Goal: Task Accomplishment & Management: Use online tool/utility

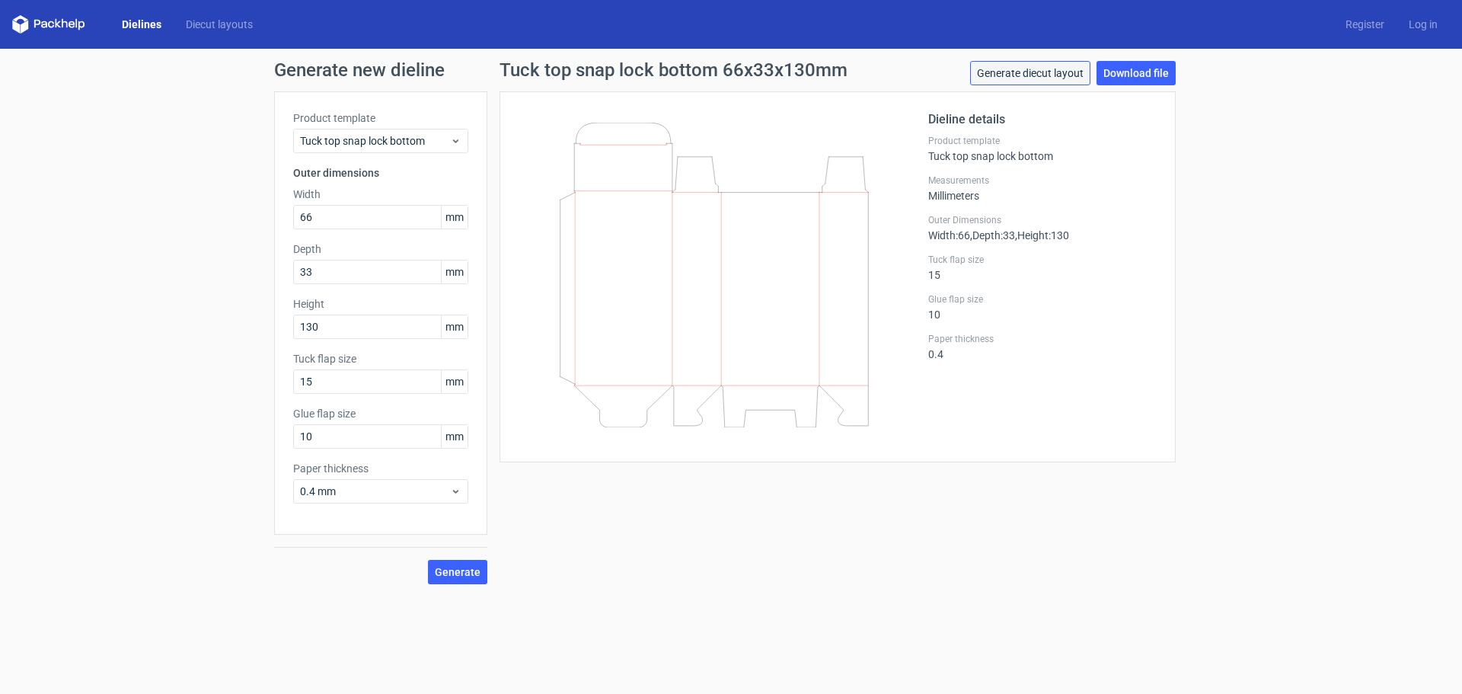
click at [1035, 75] on link "Generate diecut layout" at bounding box center [1030, 73] width 120 height 24
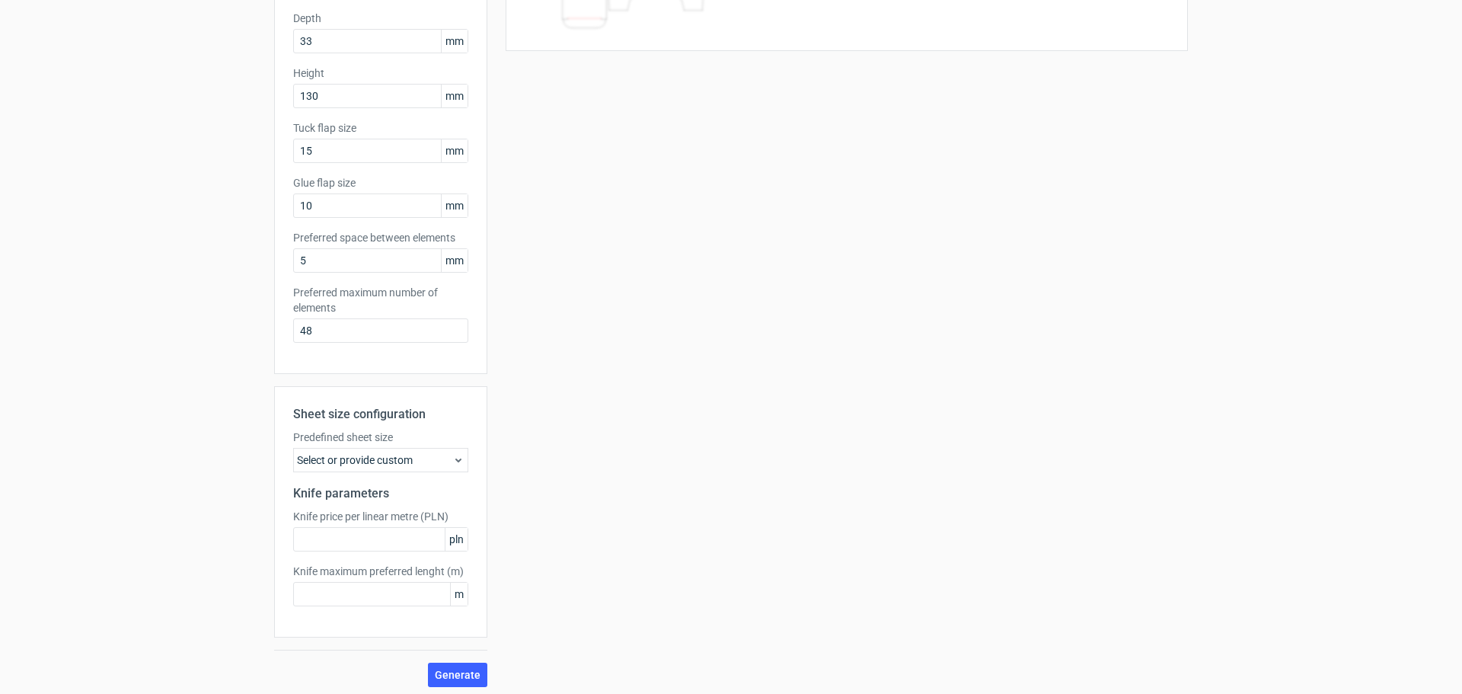
scroll to position [236, 0]
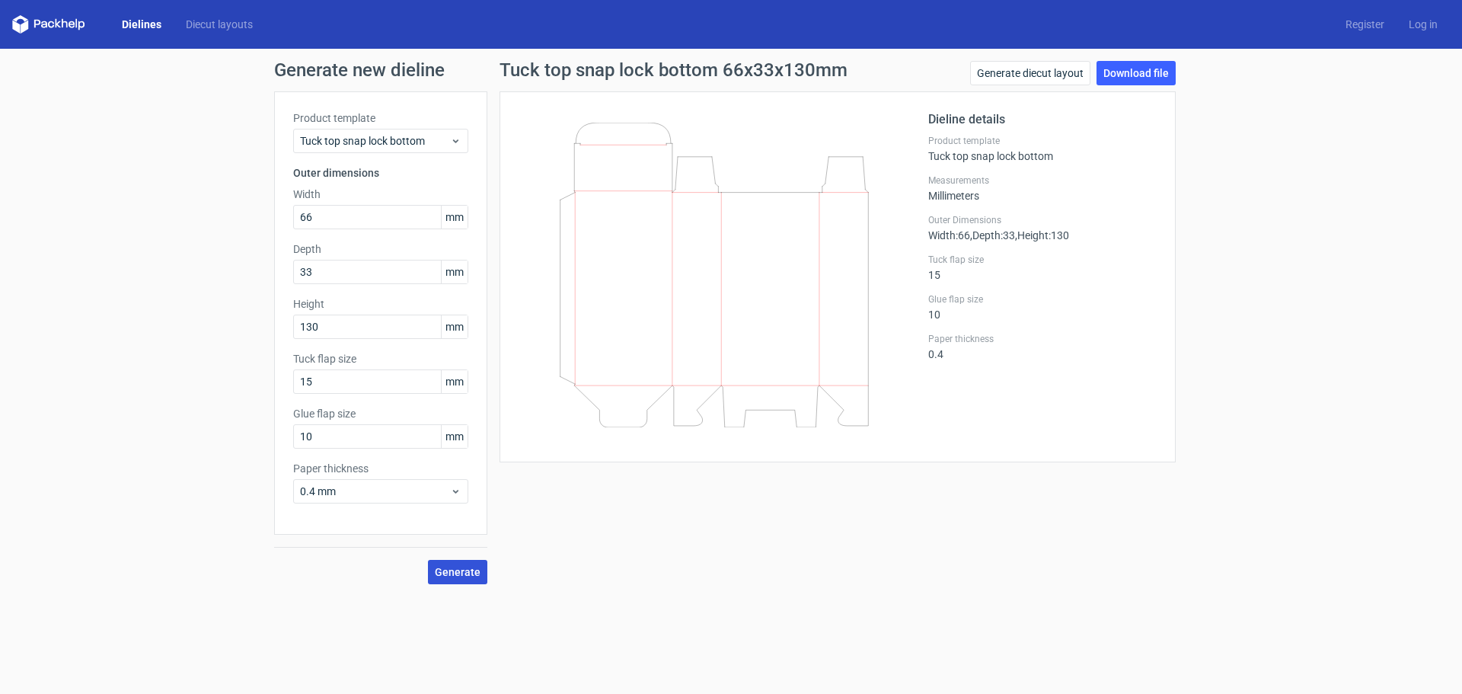
click at [471, 567] on span "Generate" at bounding box center [458, 572] width 46 height 11
click at [1115, 73] on link "Download file" at bounding box center [1136, 73] width 79 height 24
click at [56, 25] on polygon at bounding box center [58, 23] width 6 height 9
click at [24, 23] on polygon at bounding box center [25, 26] width 8 height 13
drag, startPoint x: 0, startPoint y: 0, endPoint x: 209, endPoint y: 25, distance: 210.9
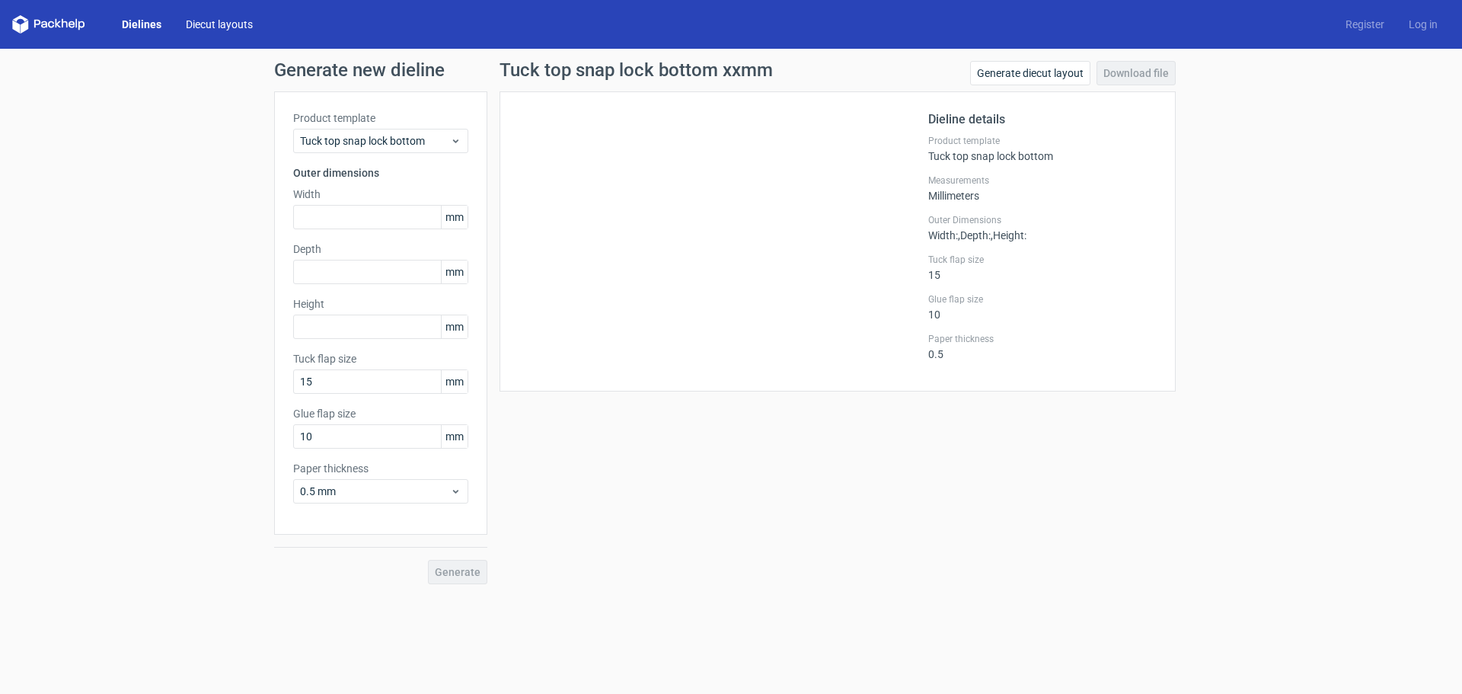
click at [209, 25] on link "Diecut layouts" at bounding box center [219, 24] width 91 height 15
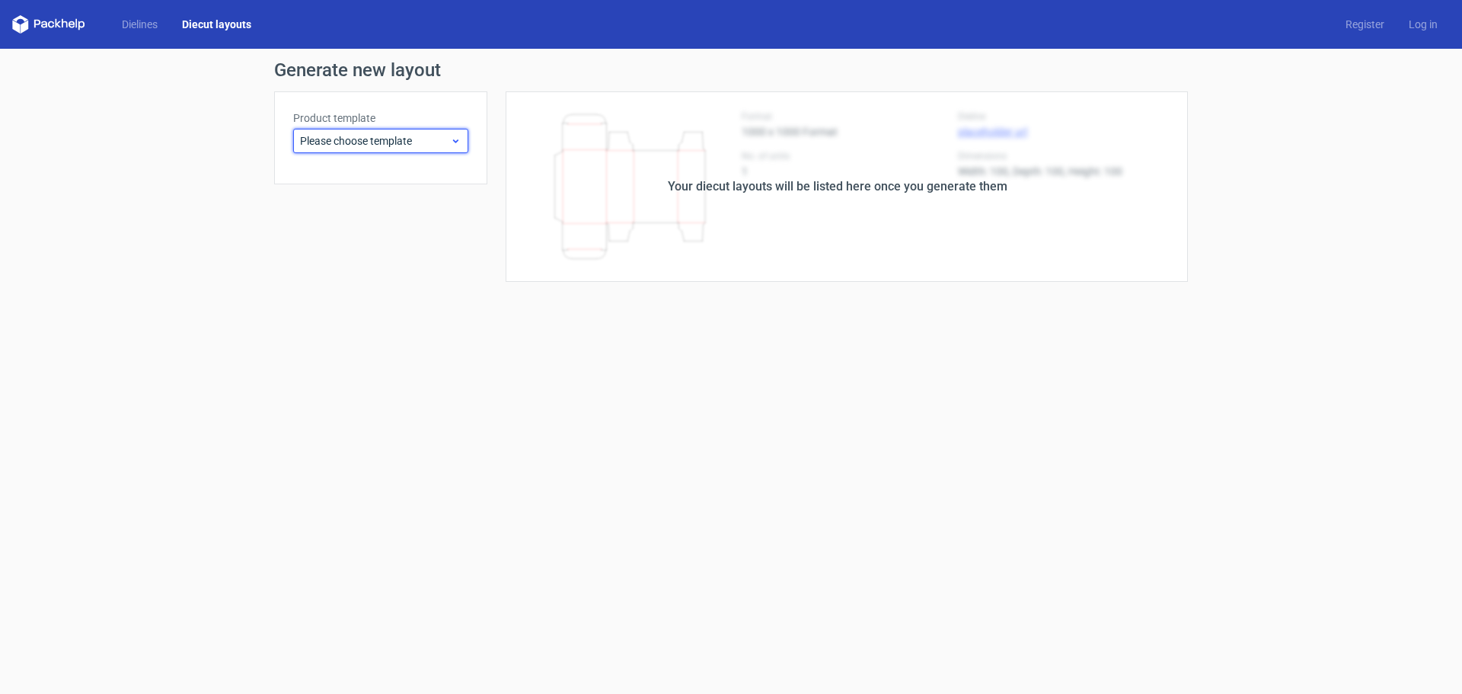
click at [395, 144] on span "Please choose template" at bounding box center [375, 140] width 150 height 15
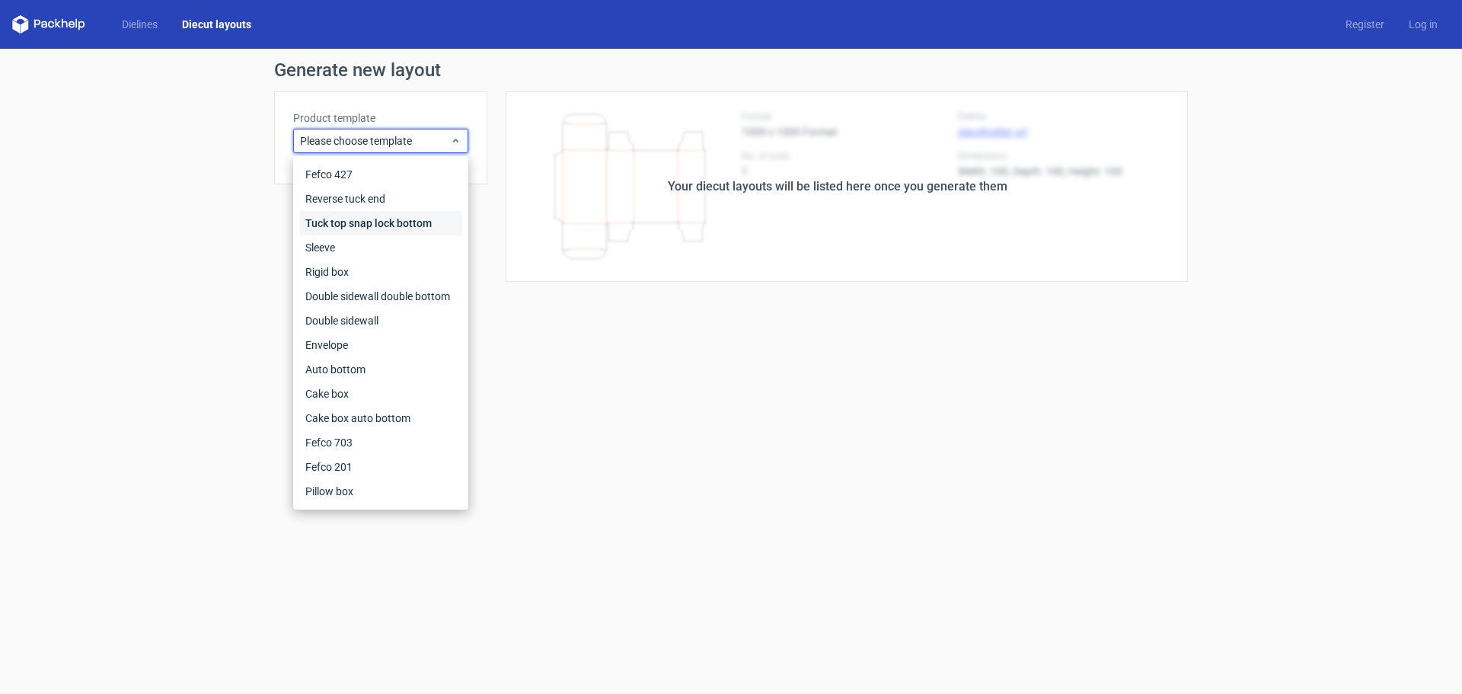
click at [391, 221] on div "Tuck top snap lock bottom" at bounding box center [380, 223] width 163 height 24
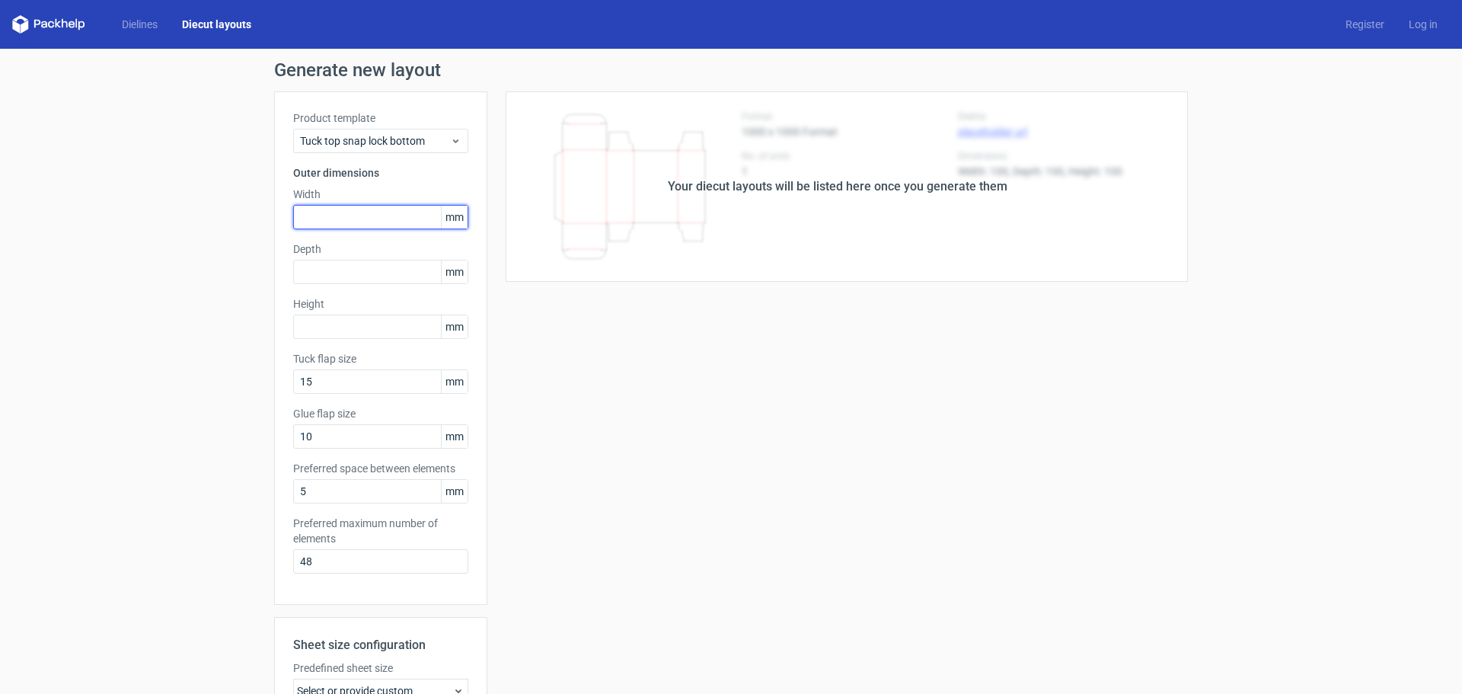
click at [362, 214] on input "text" at bounding box center [380, 217] width 175 height 24
type input "66"
type input "33"
type input "130"
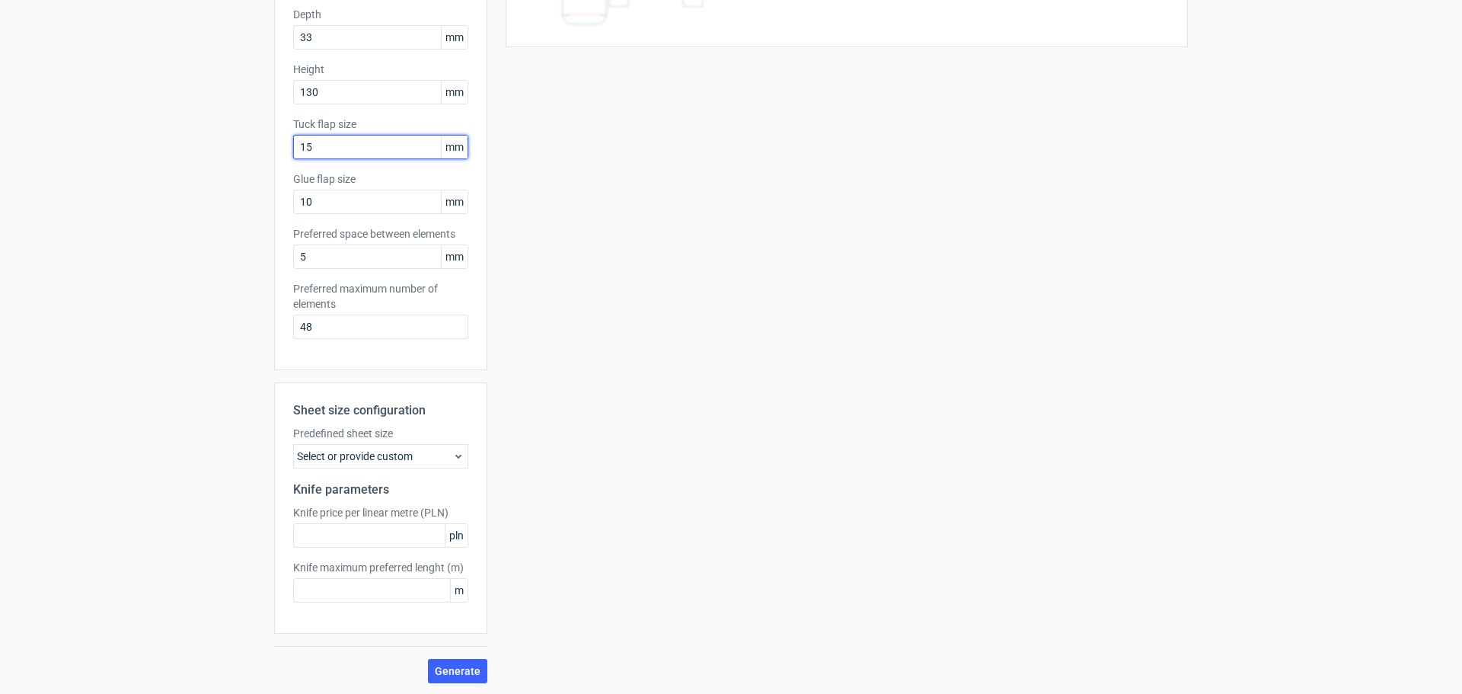
scroll to position [236, 0]
click at [443, 456] on div "Select or provide custom" at bounding box center [380, 454] width 175 height 24
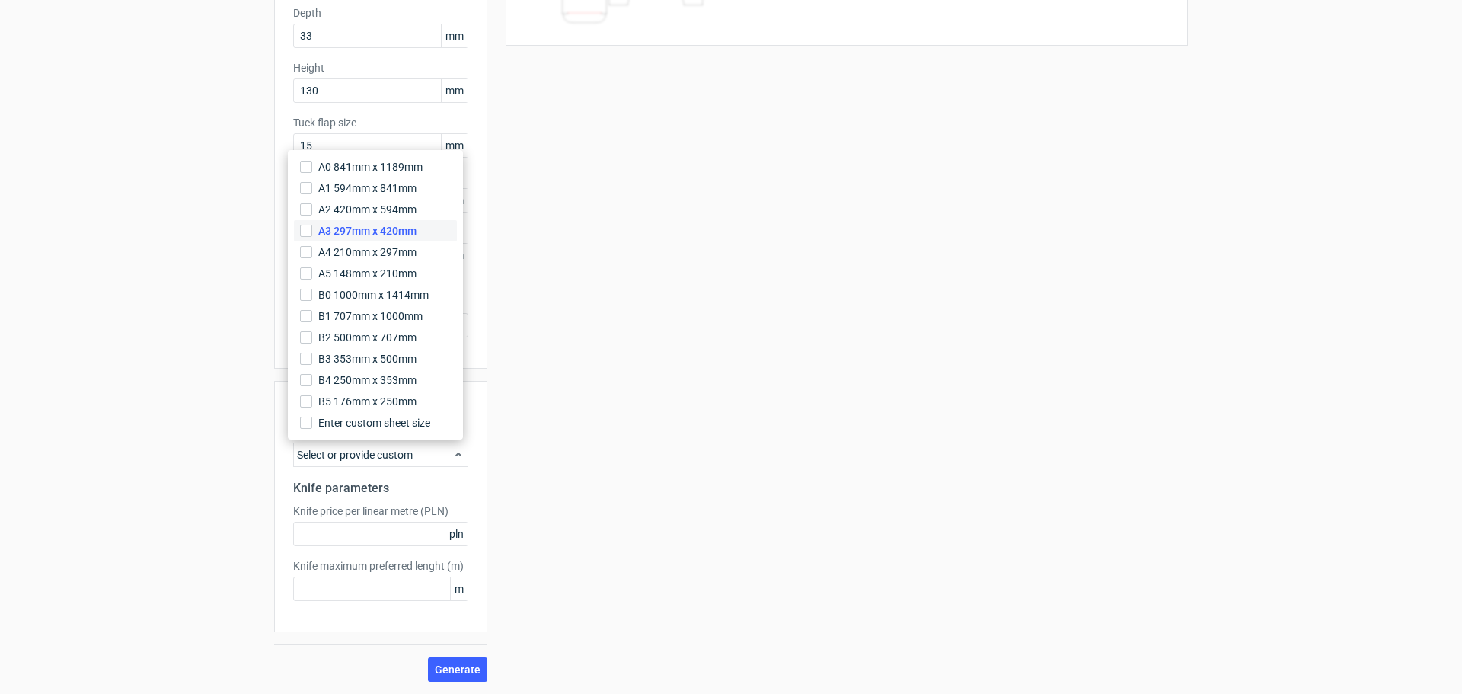
click at [373, 238] on label "A3 297mm x 420mm" at bounding box center [375, 230] width 163 height 21
click at [312, 237] on input "A3 297mm x 420mm" at bounding box center [306, 231] width 12 height 12
click at [522, 504] on div "Your diecut layouts will be listed here once you generate them Height Depth Wid…" at bounding box center [837, 268] width 701 height 826
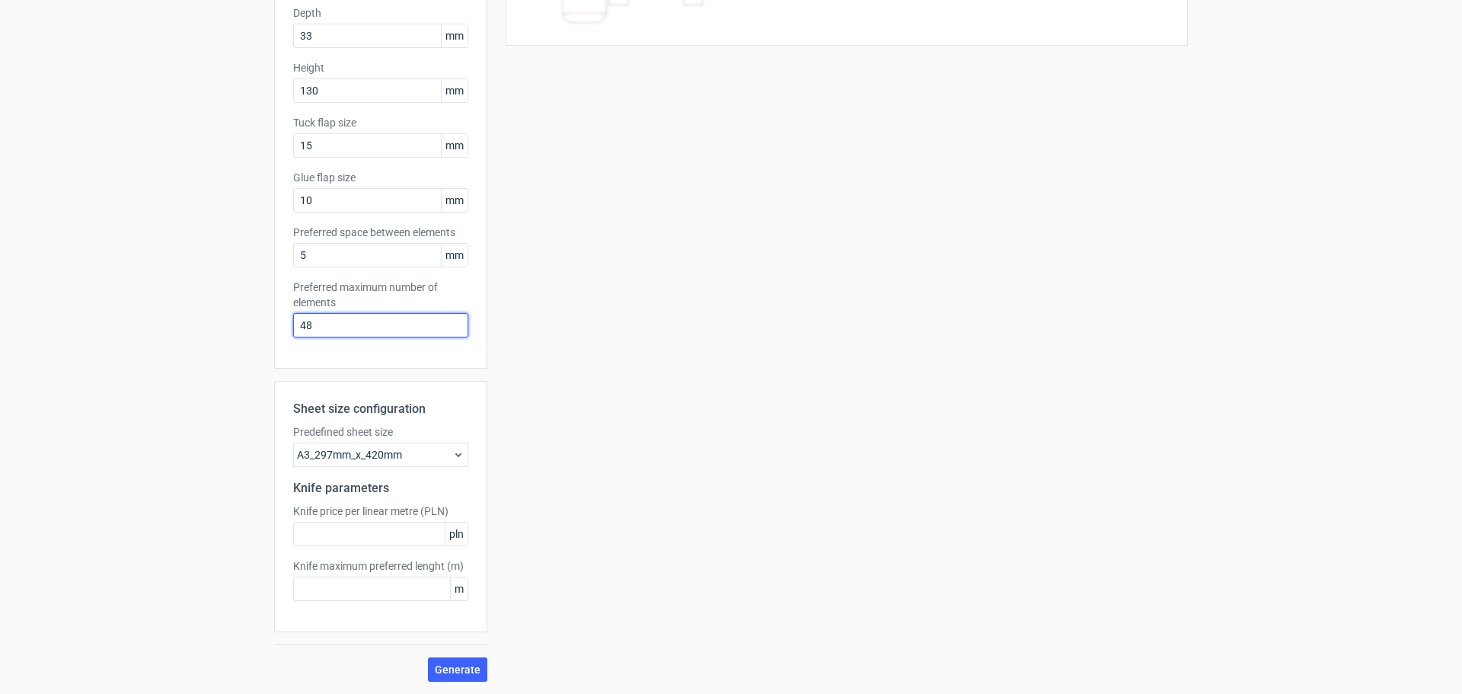
drag, startPoint x: 311, startPoint y: 328, endPoint x: 283, endPoint y: 326, distance: 29.0
click at [283, 326] on div "Product template Tuck top snap lock bottom Outer dimensions Width 66 mm Depth 3…" at bounding box center [380, 111] width 213 height 513
click at [306, 325] on input "48" at bounding box center [380, 325] width 175 height 24
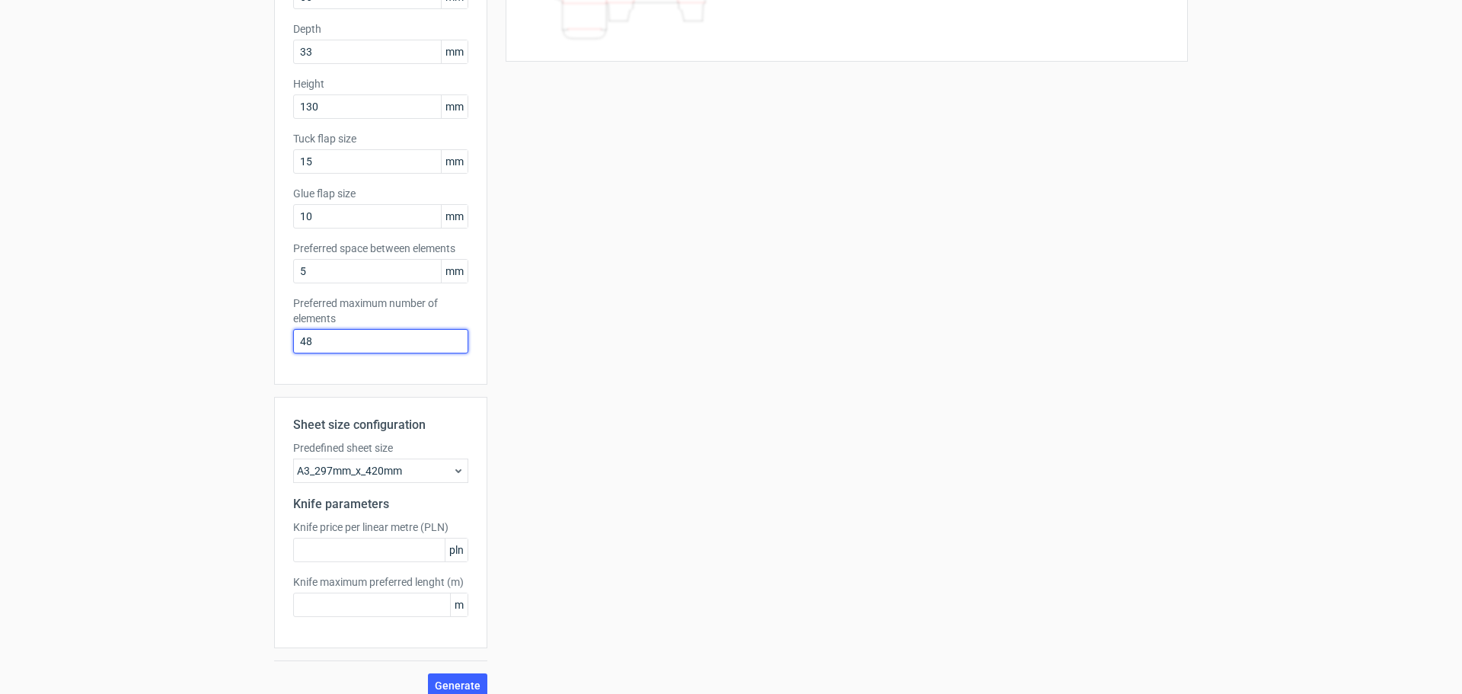
scroll to position [228, 0]
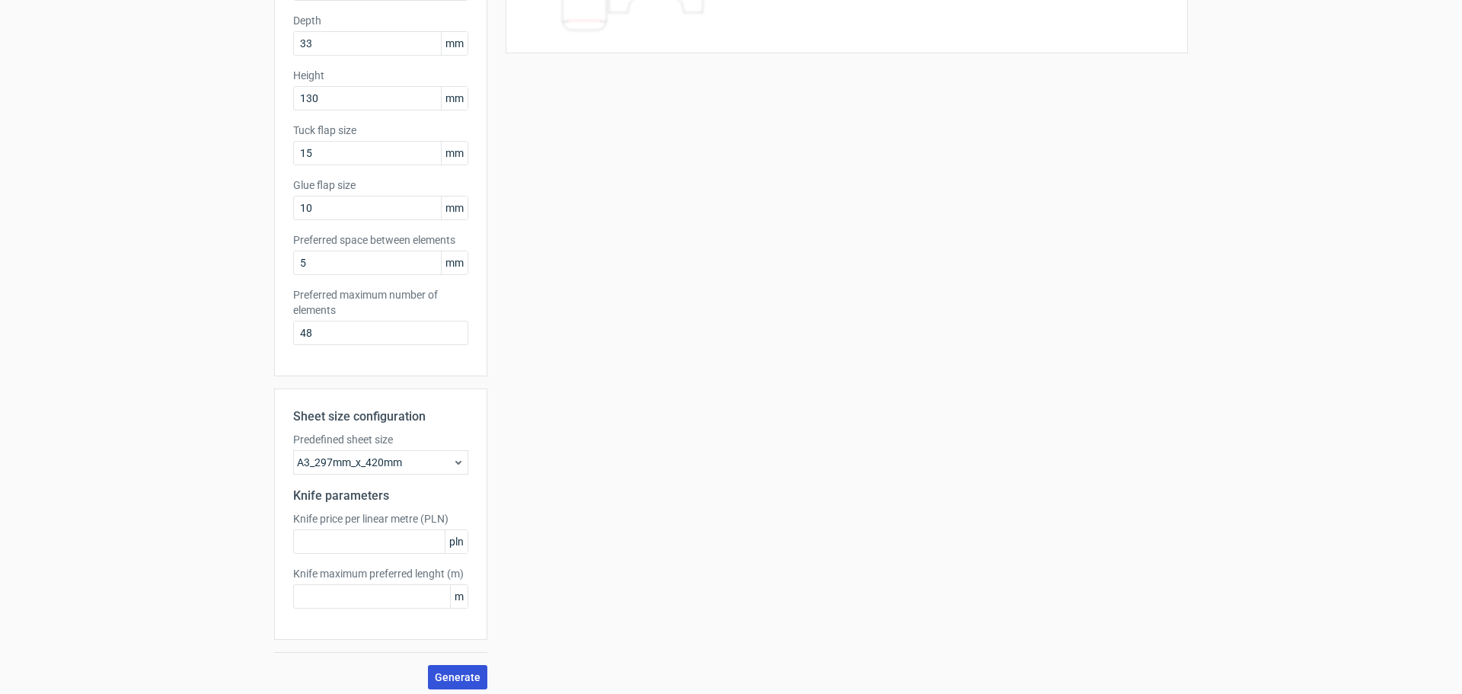
click at [448, 682] on span "Generate" at bounding box center [458, 677] width 46 height 11
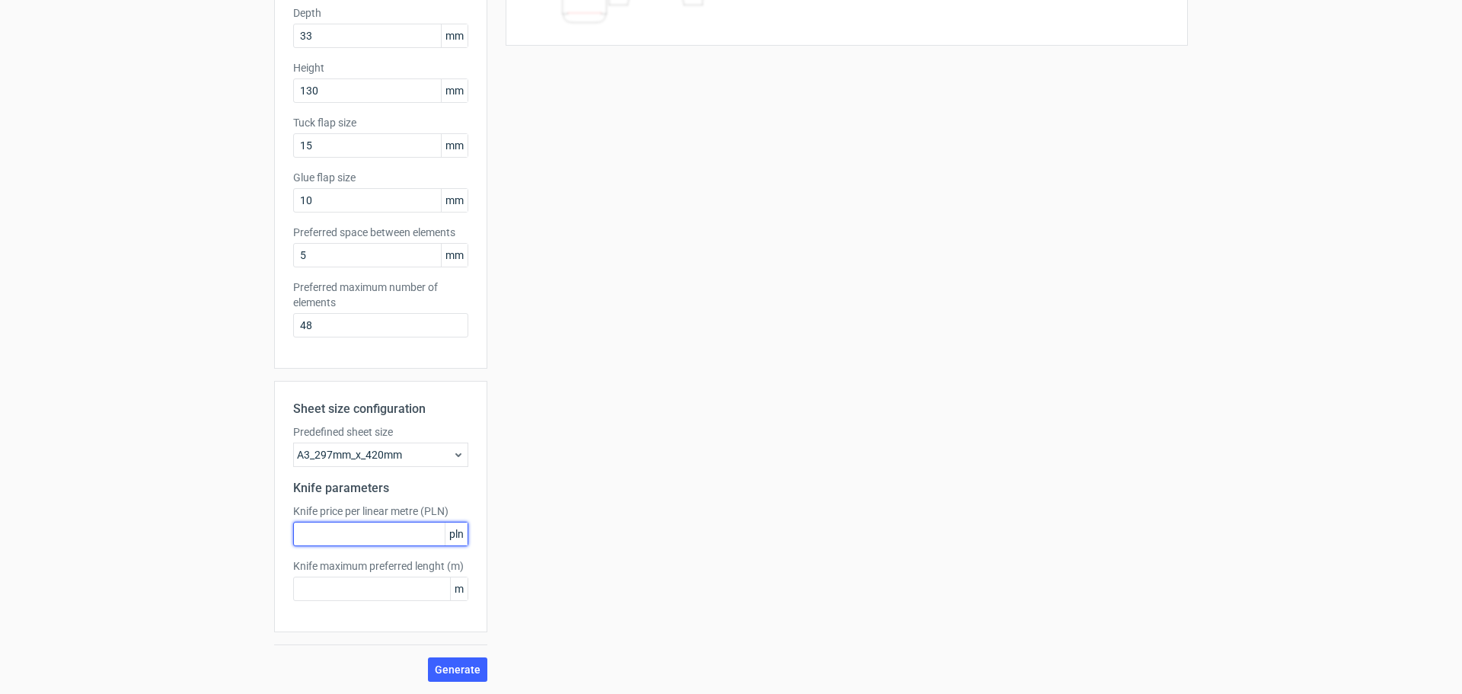
click at [367, 527] on input "text" at bounding box center [380, 534] width 175 height 24
type input "1"
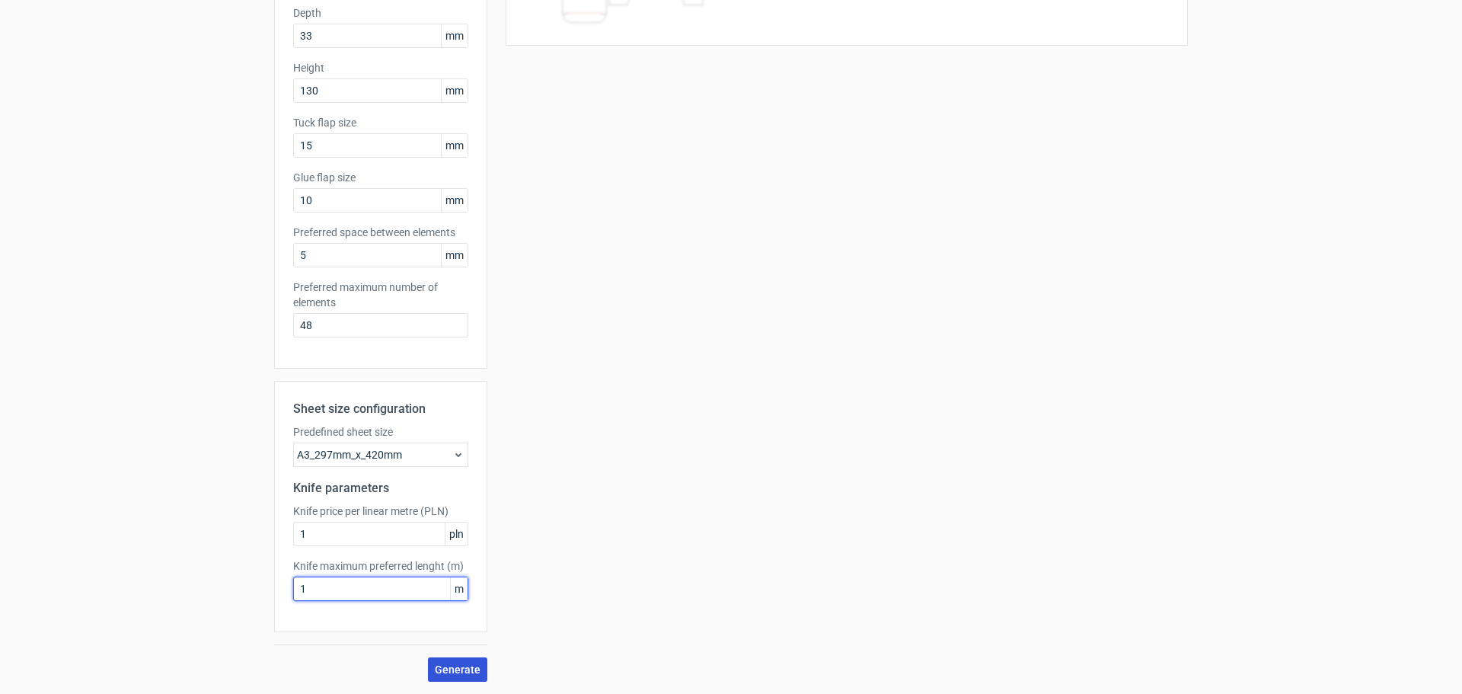
type input "1"
click at [471, 660] on button "Generate" at bounding box center [457, 669] width 59 height 24
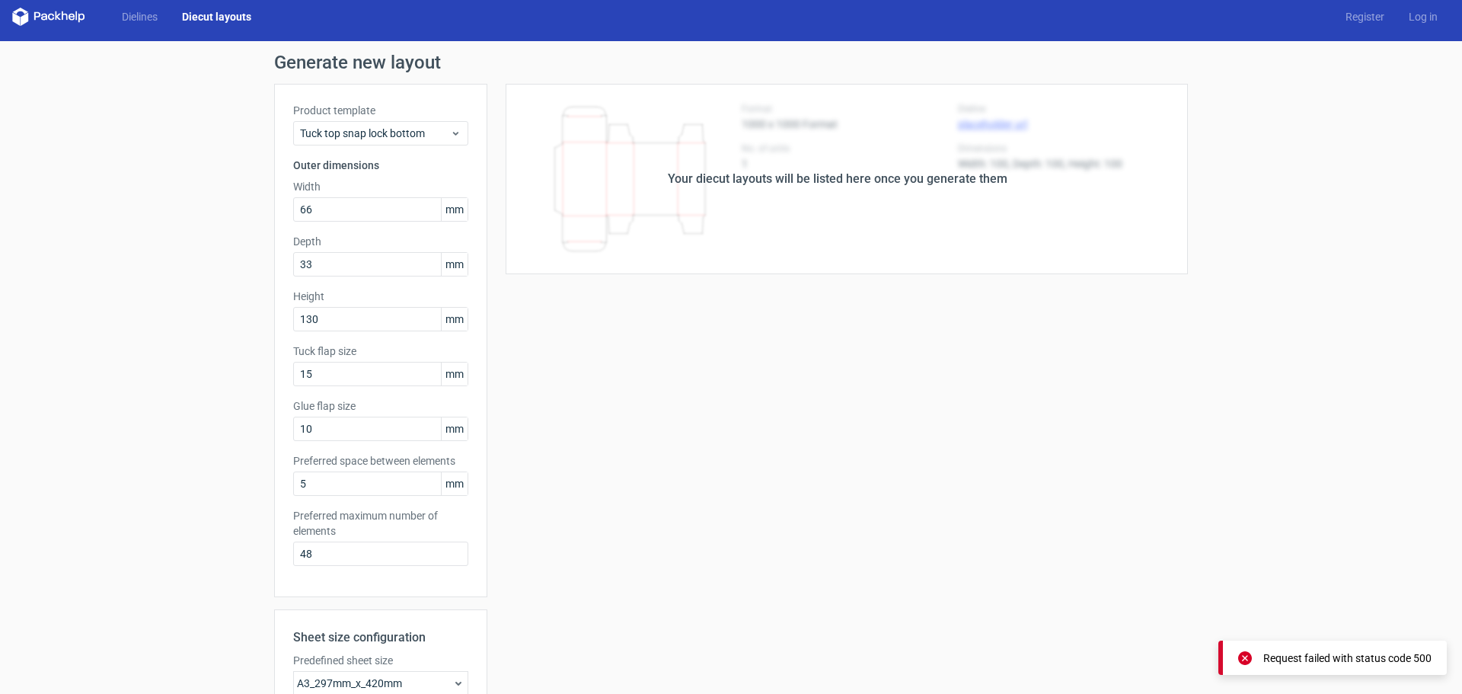
scroll to position [0, 0]
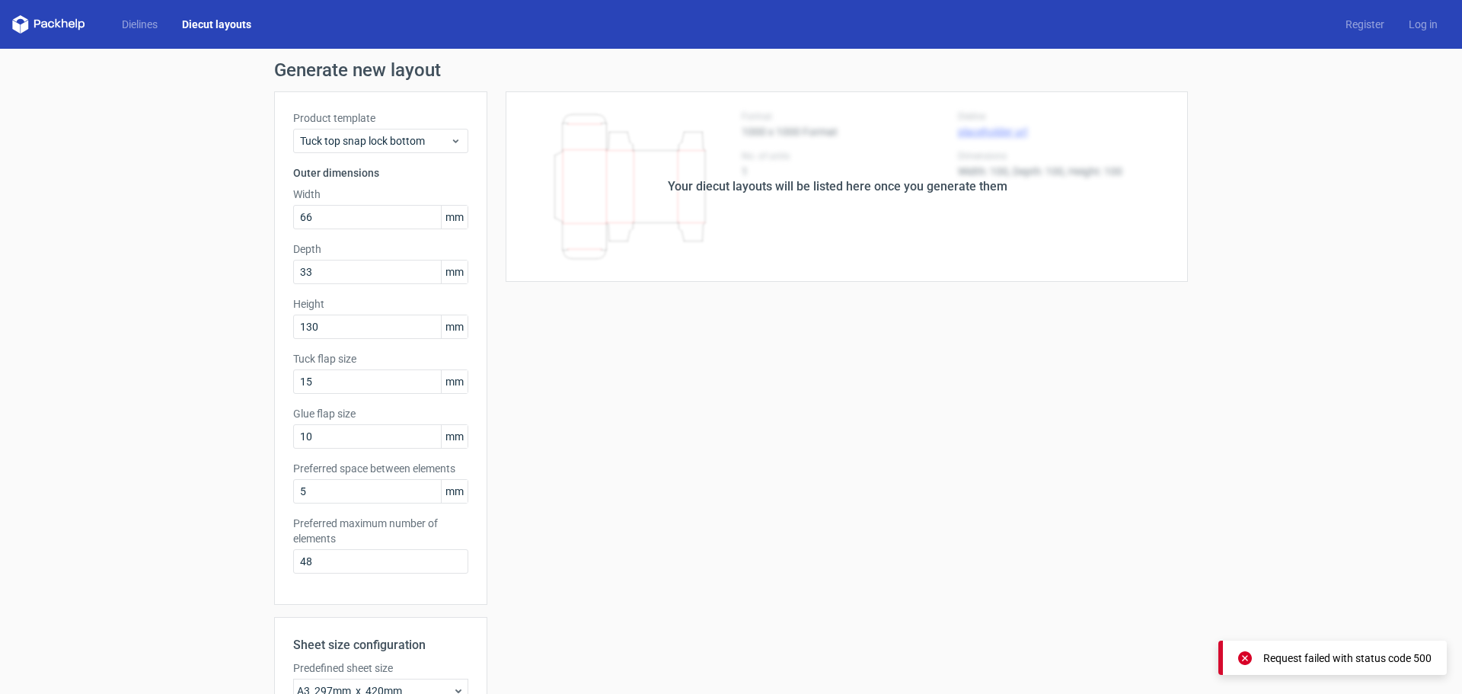
click at [711, 183] on div "Your diecut layouts will be listed here once you generate them" at bounding box center [838, 186] width 340 height 18
click at [52, 14] on div "Dielines Diecut layouts Register Log in" at bounding box center [731, 24] width 1462 height 49
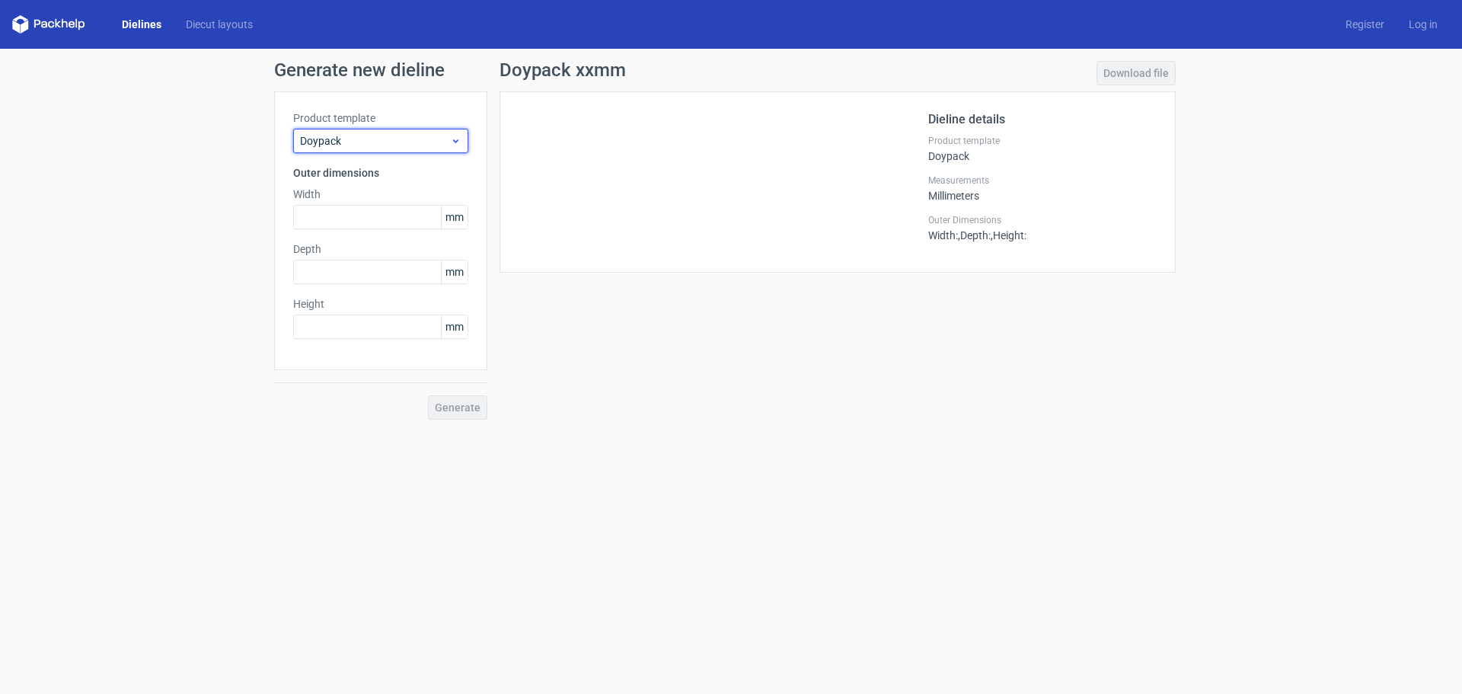
click at [362, 142] on span "Doypack" at bounding box center [375, 140] width 150 height 15
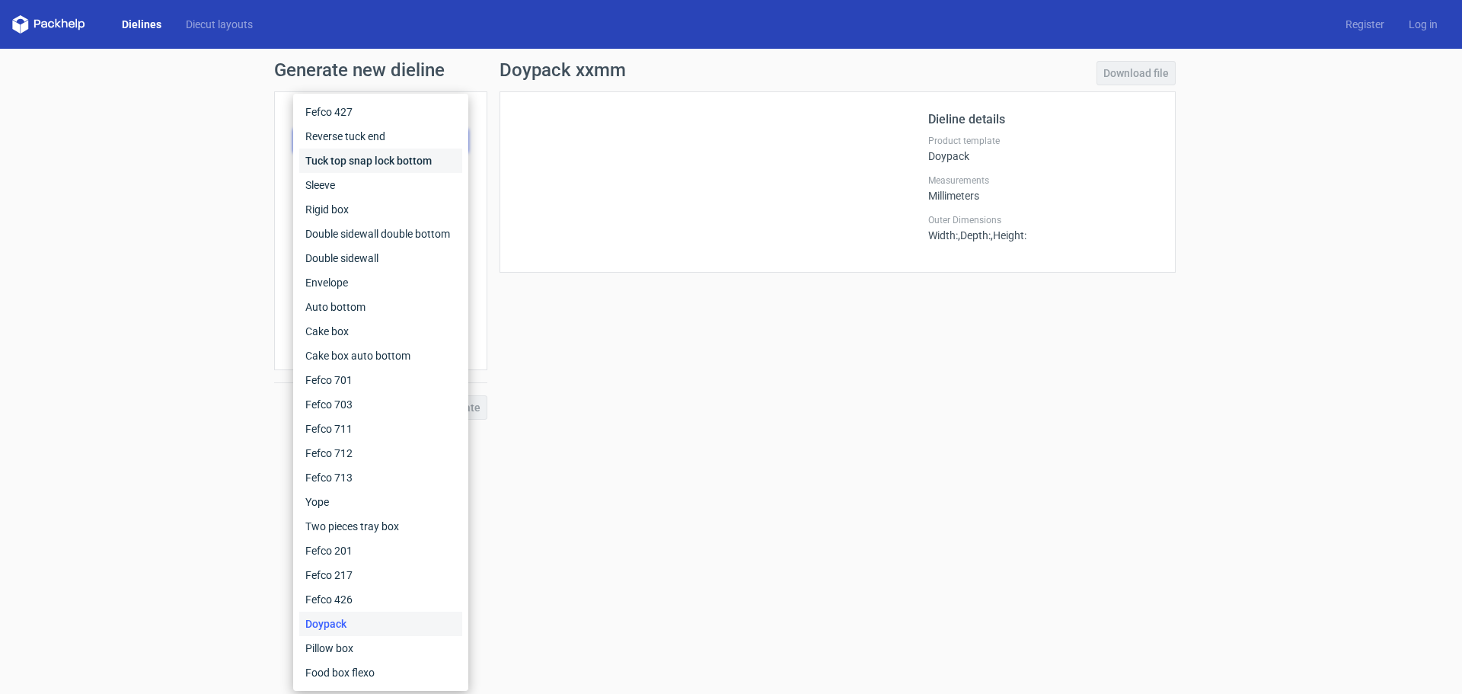
click at [366, 160] on div "Tuck top snap lock bottom" at bounding box center [380, 161] width 163 height 24
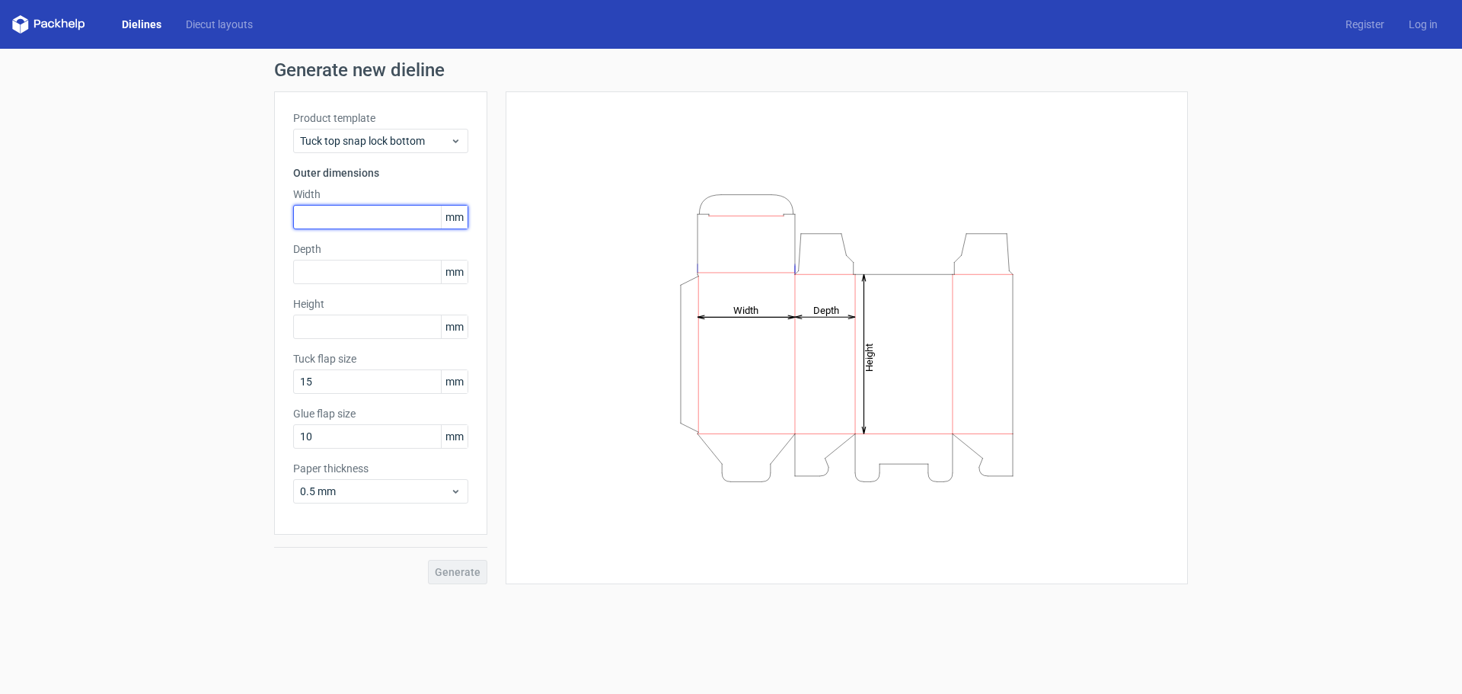
click at [358, 216] on input "text" at bounding box center [380, 217] width 175 height 24
type input "63"
type input "33"
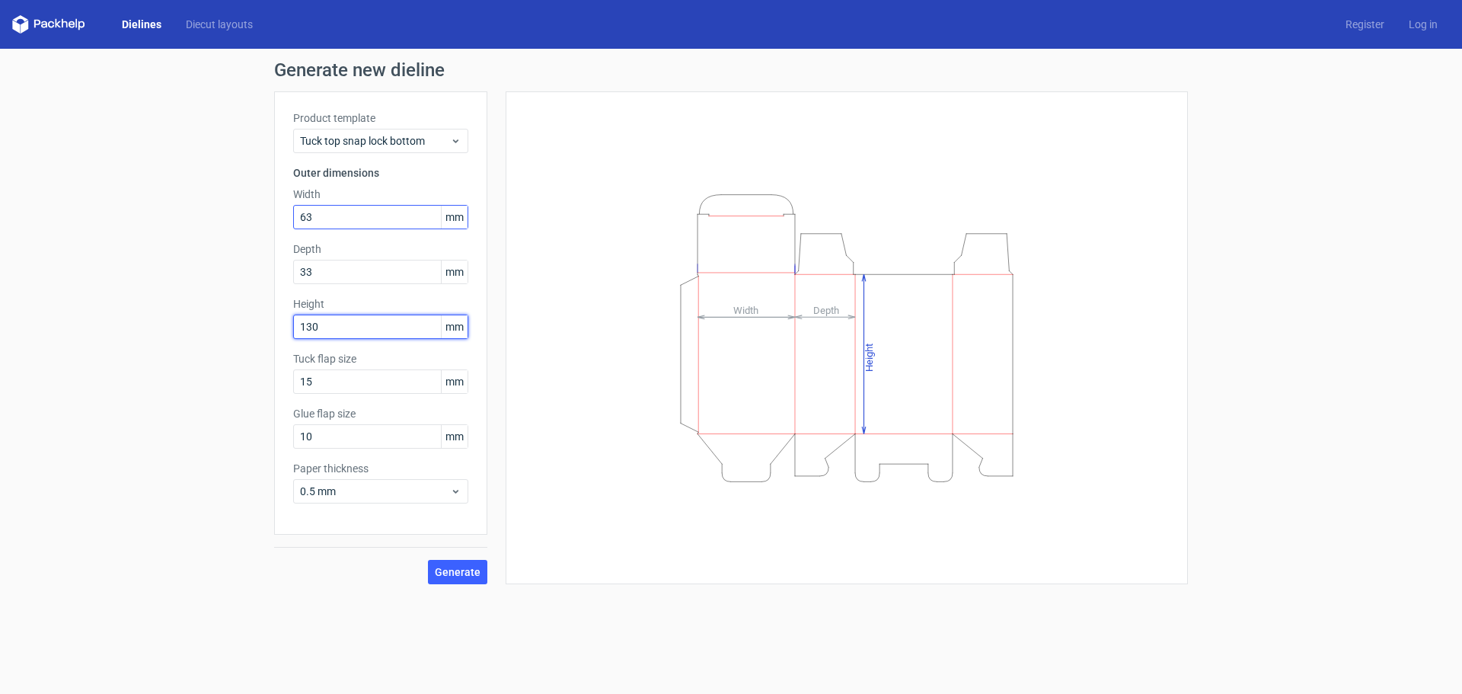
type input "130"
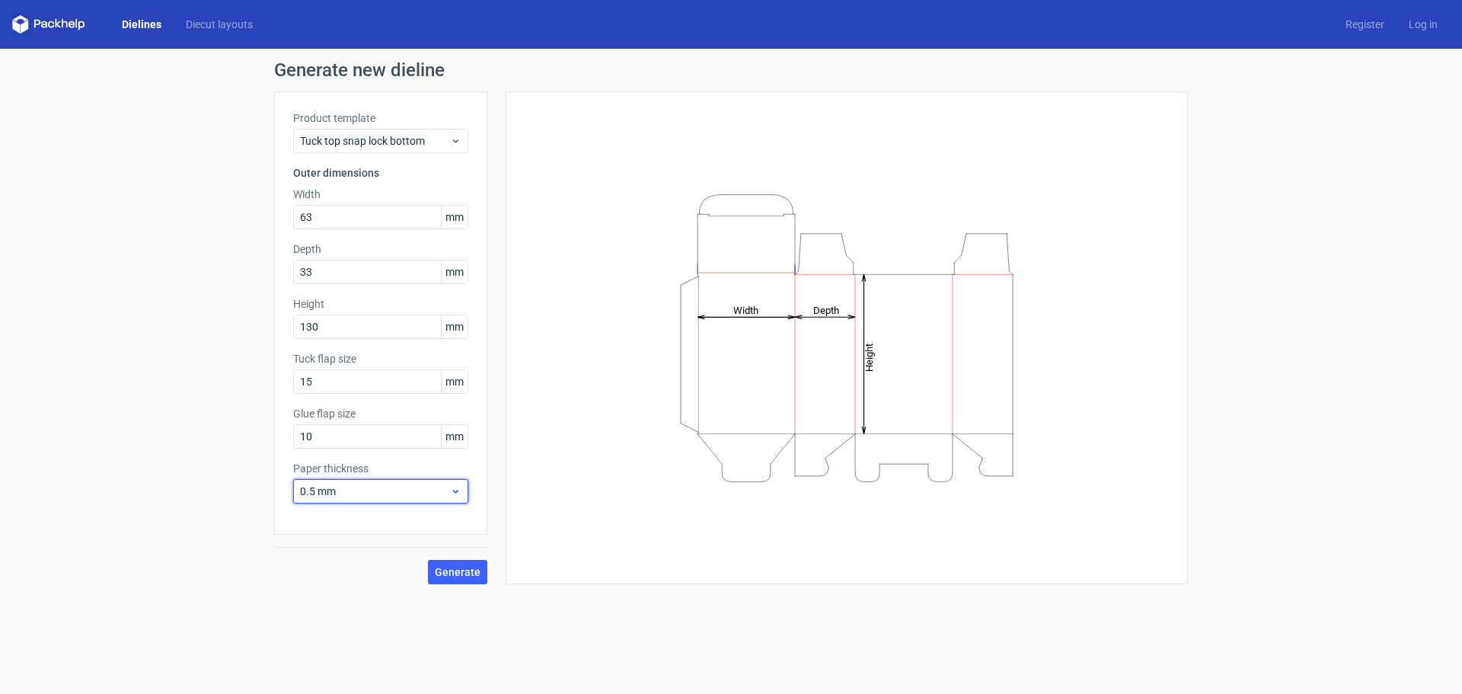
click at [439, 486] on span "0.5 mm" at bounding box center [375, 491] width 150 height 15
click at [368, 521] on div "0.4 mm" at bounding box center [380, 525] width 163 height 24
click at [447, 567] on span "Generate" at bounding box center [458, 572] width 46 height 11
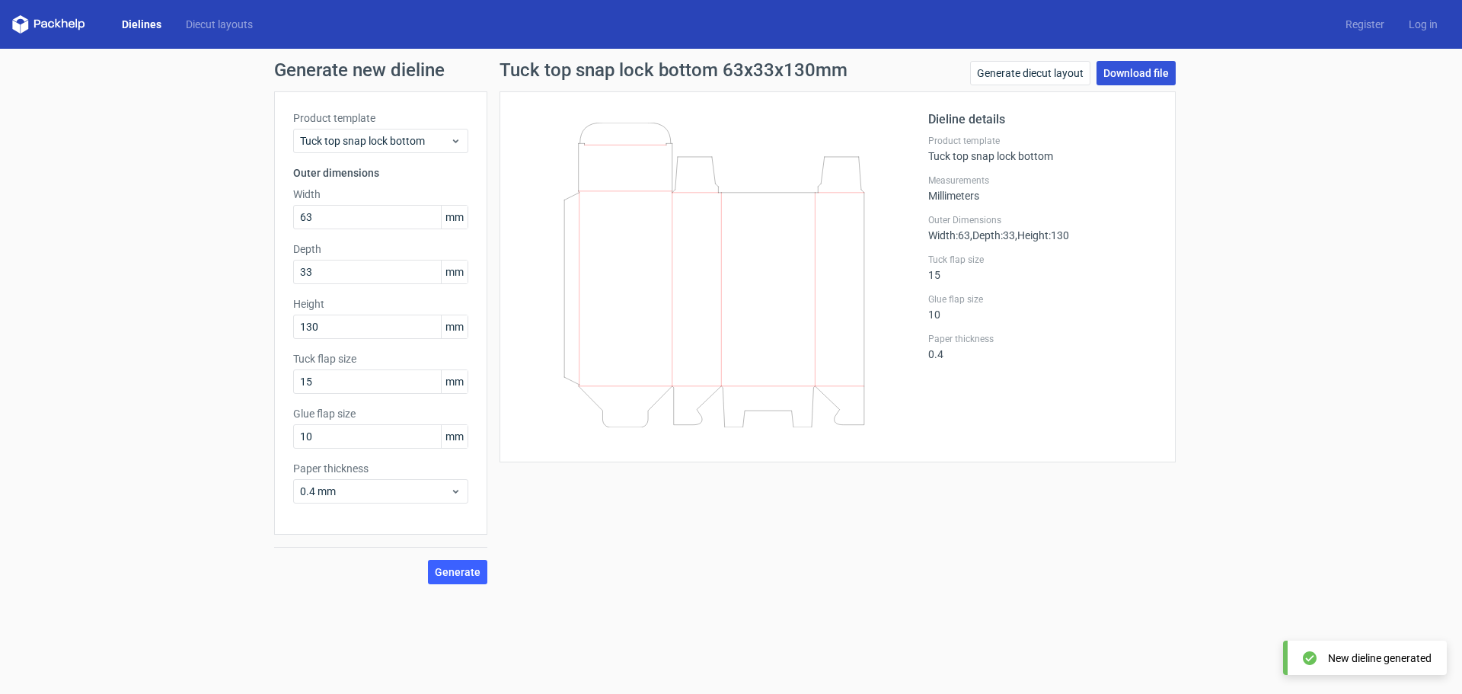
click at [1121, 76] on link "Download file" at bounding box center [1136, 73] width 79 height 24
click at [1019, 74] on link "Generate diecut layout" at bounding box center [1030, 73] width 120 height 24
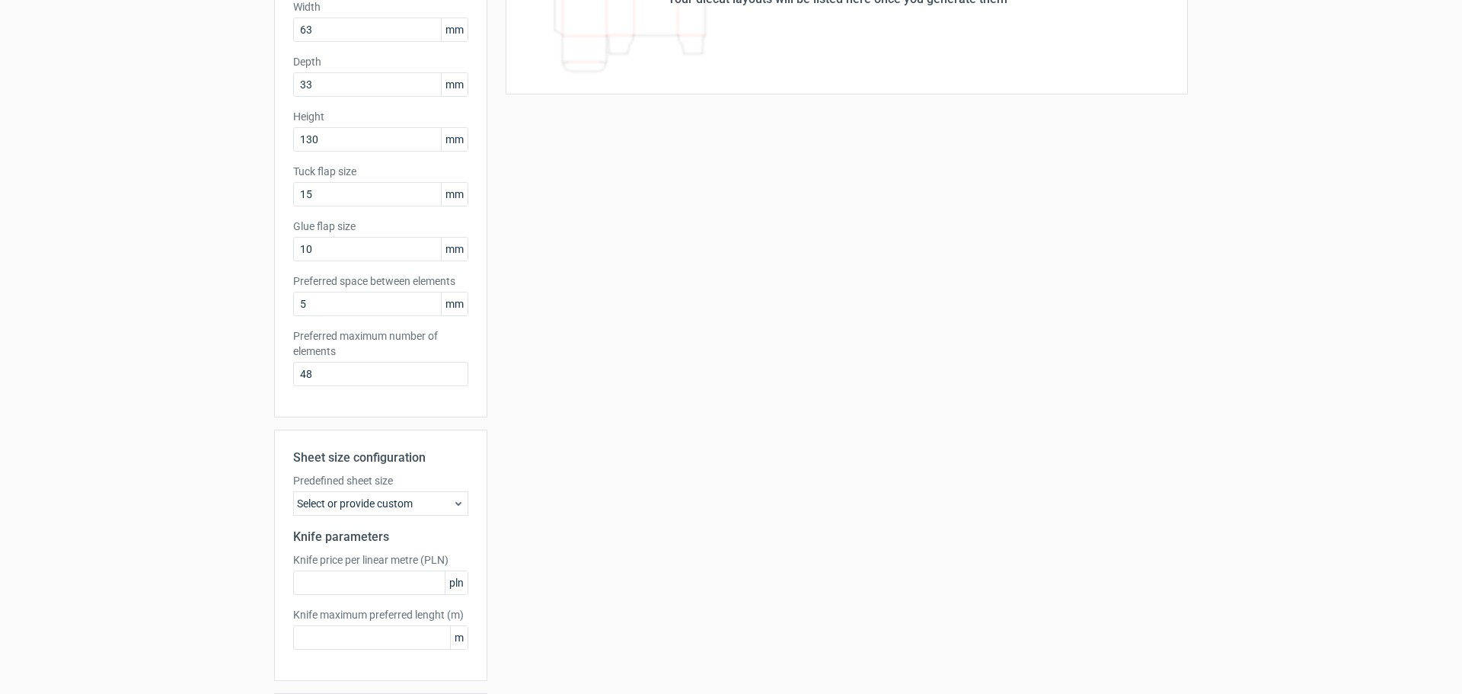
scroll to position [236, 0]
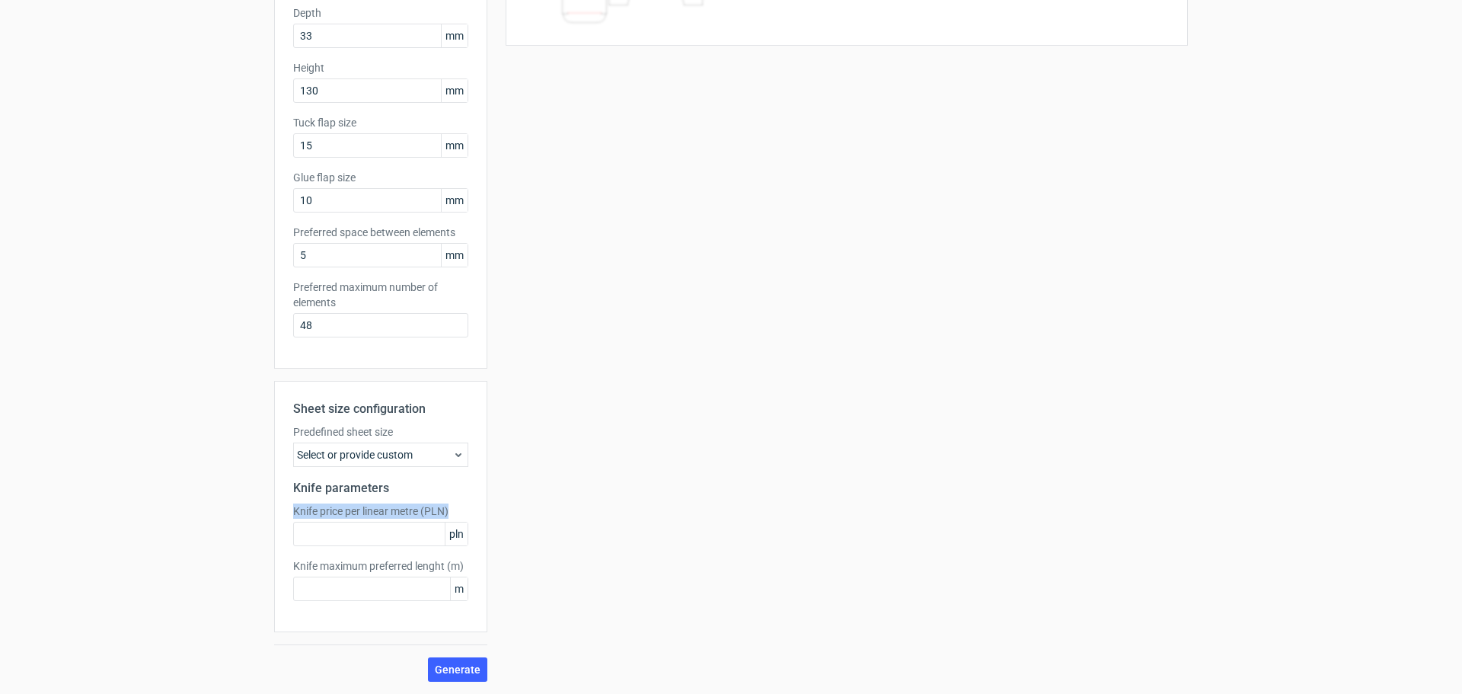
drag, startPoint x: 287, startPoint y: 509, endPoint x: 450, endPoint y: 507, distance: 163.0
click at [450, 507] on label "Knife price per linear metre (PLN)" at bounding box center [380, 510] width 175 height 15
click at [377, 542] on input "text" at bounding box center [380, 534] width 175 height 24
type input "1"
click at [359, 593] on input "text" at bounding box center [380, 588] width 175 height 24
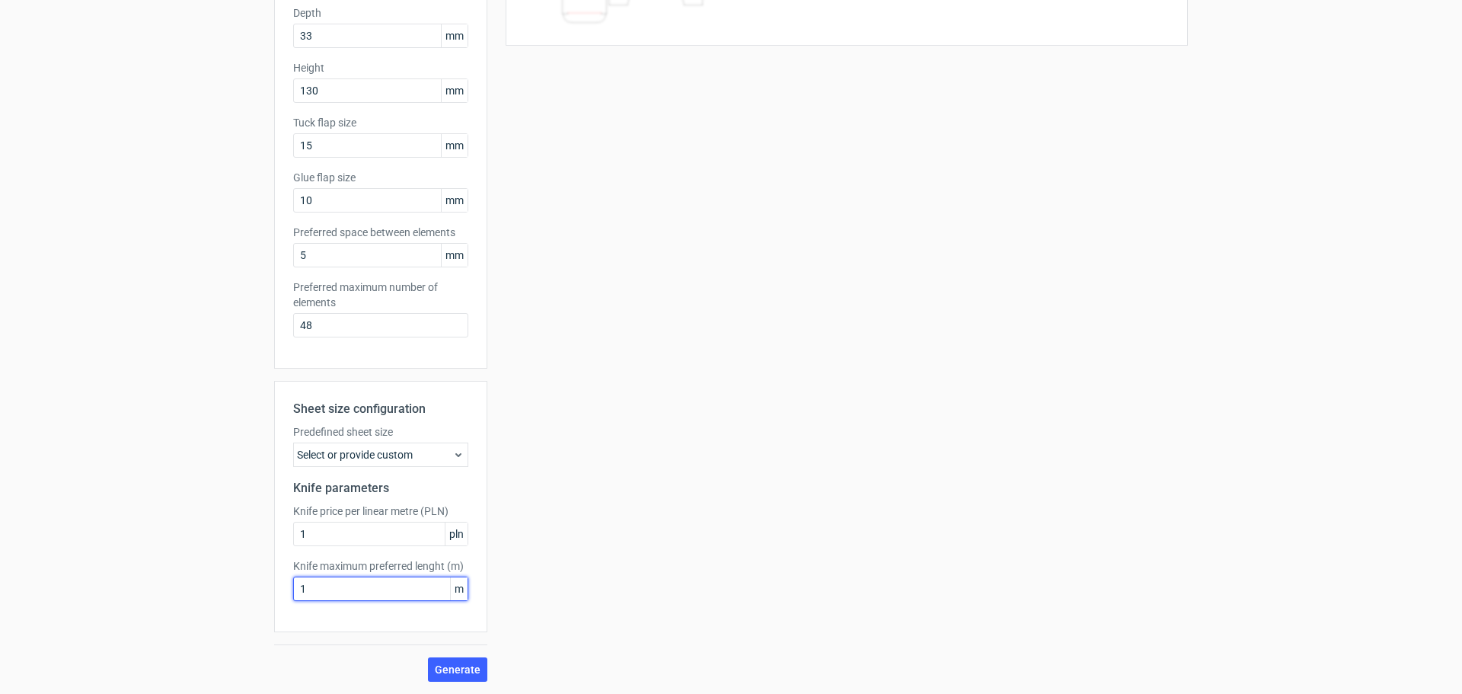
type input "1"
click at [326, 540] on input "1" at bounding box center [380, 534] width 175 height 24
click at [465, 664] on span "Generate" at bounding box center [458, 669] width 46 height 11
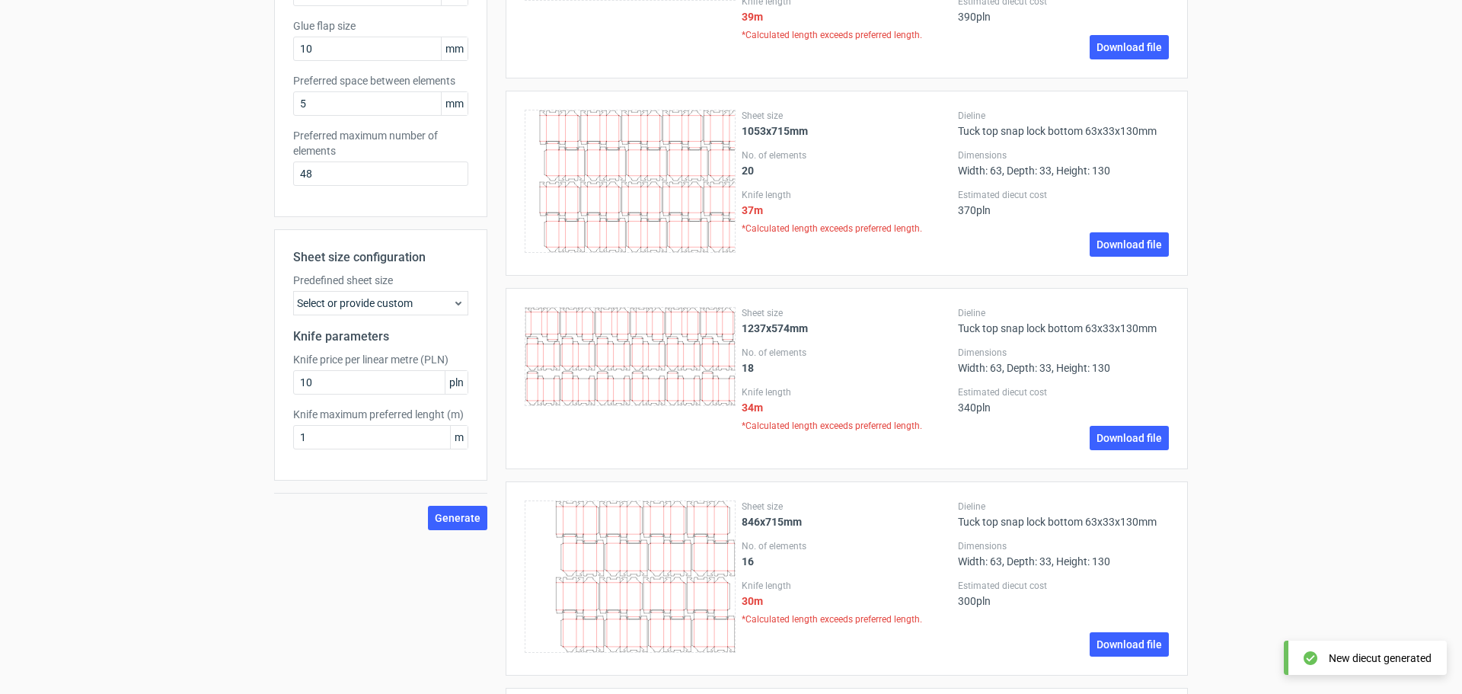
scroll to position [457, 0]
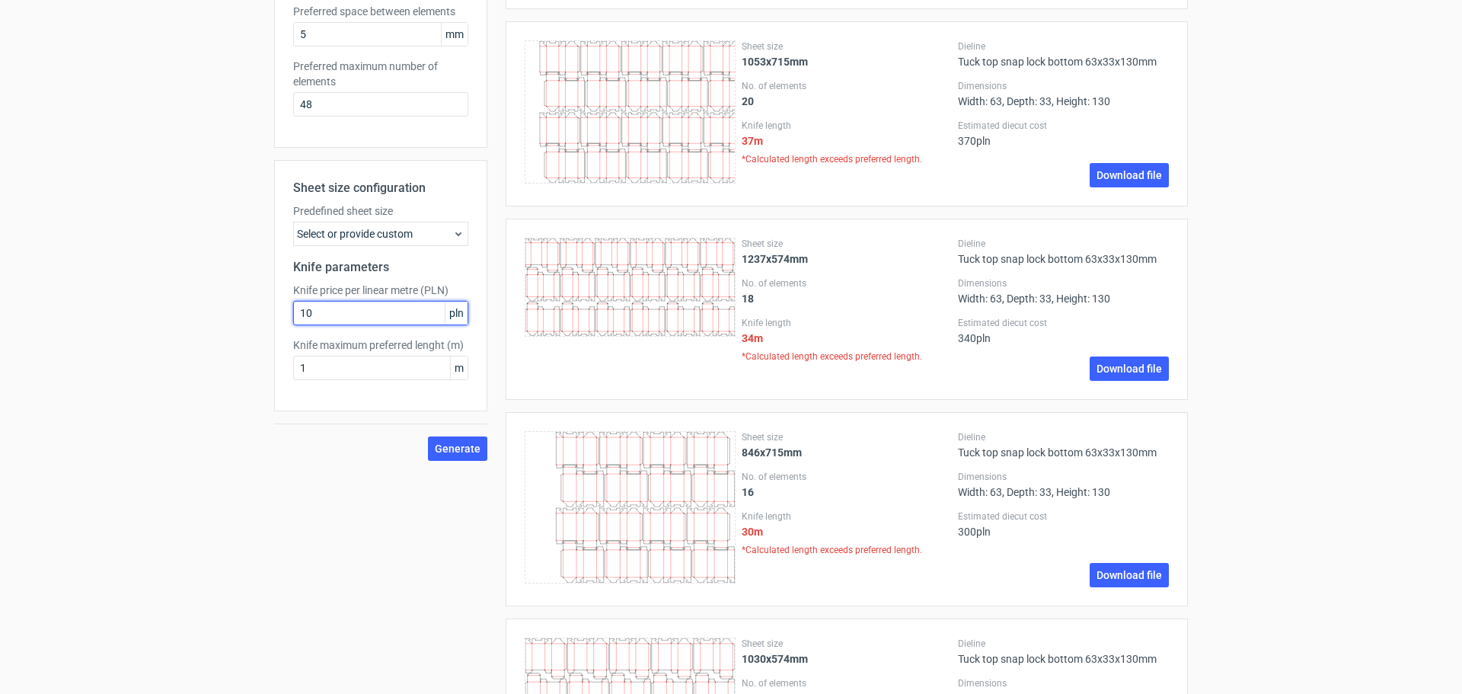
drag, startPoint x: 315, startPoint y: 315, endPoint x: 297, endPoint y: 315, distance: 18.3
click at [297, 315] on input "10" at bounding box center [380, 313] width 175 height 24
type input "2"
click at [464, 449] on span "Generate" at bounding box center [458, 448] width 46 height 11
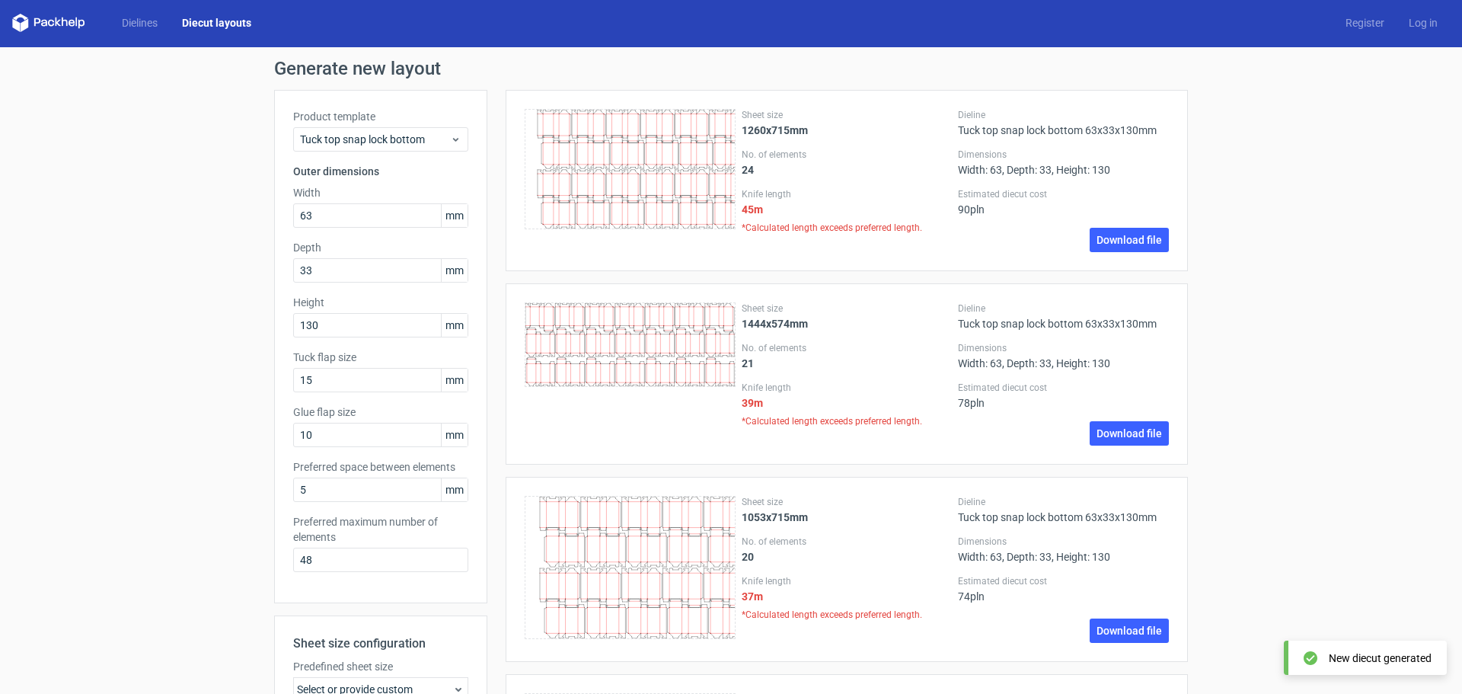
scroll to position [0, 0]
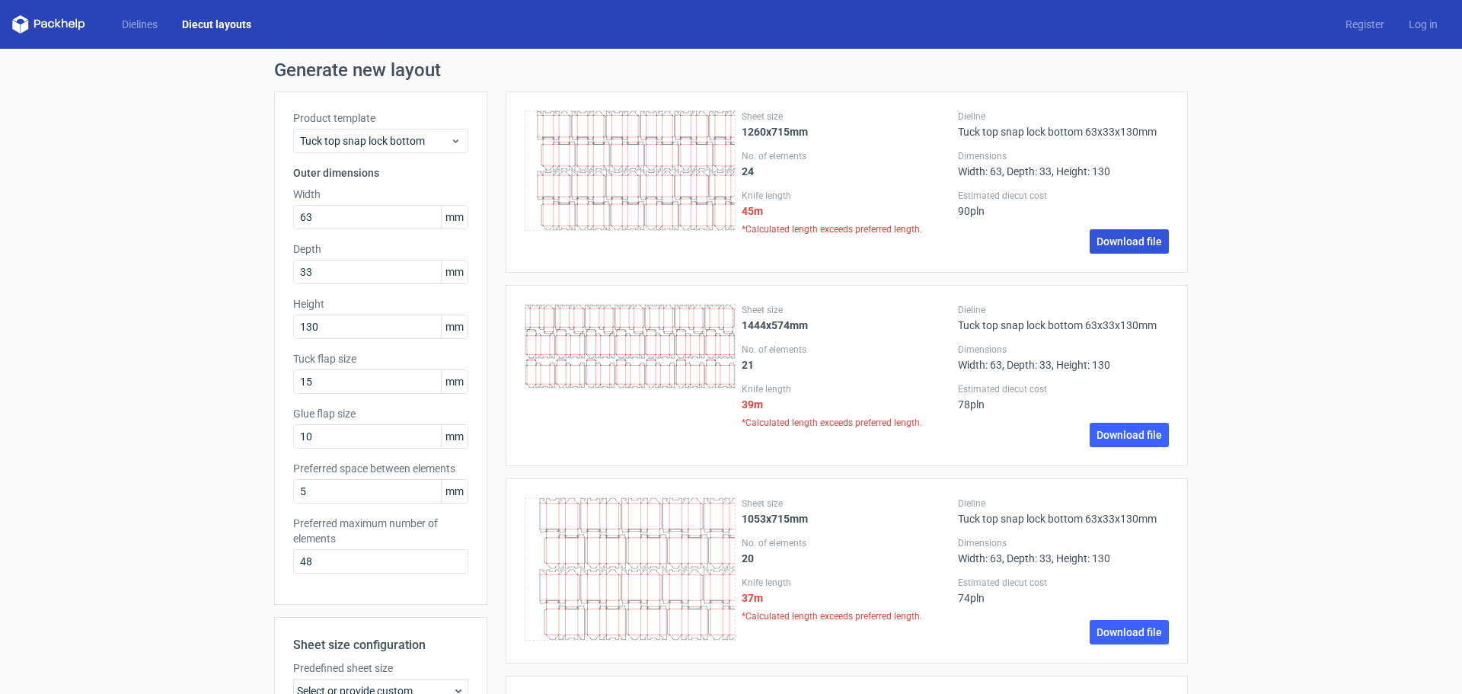
click at [1107, 242] on link "Download file" at bounding box center [1129, 241] width 79 height 24
